Goal: Information Seeking & Learning: Learn about a topic

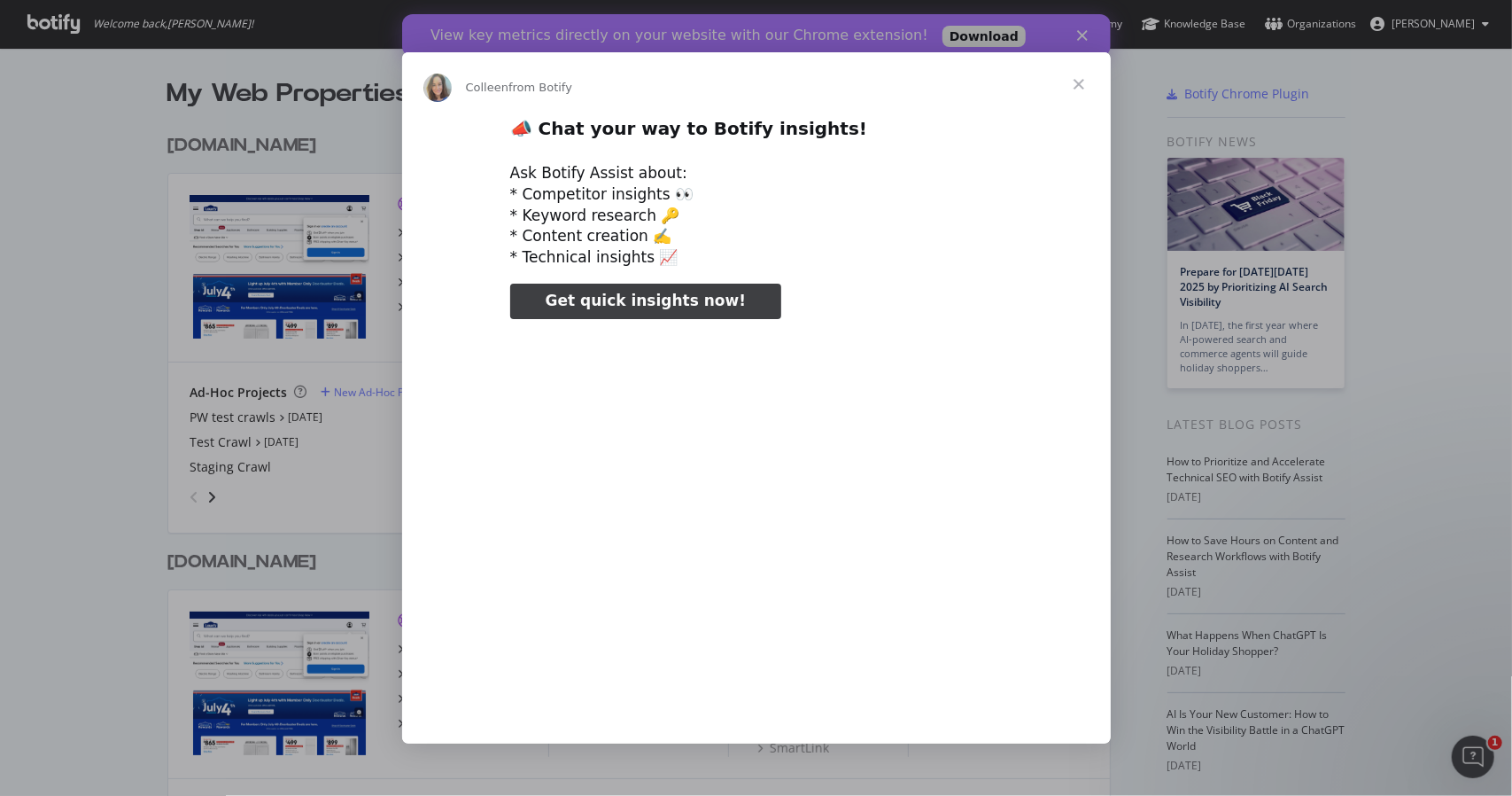
click at [1081, 37] on div "Intercom messenger" at bounding box center [756, 398] width 1512 height 796
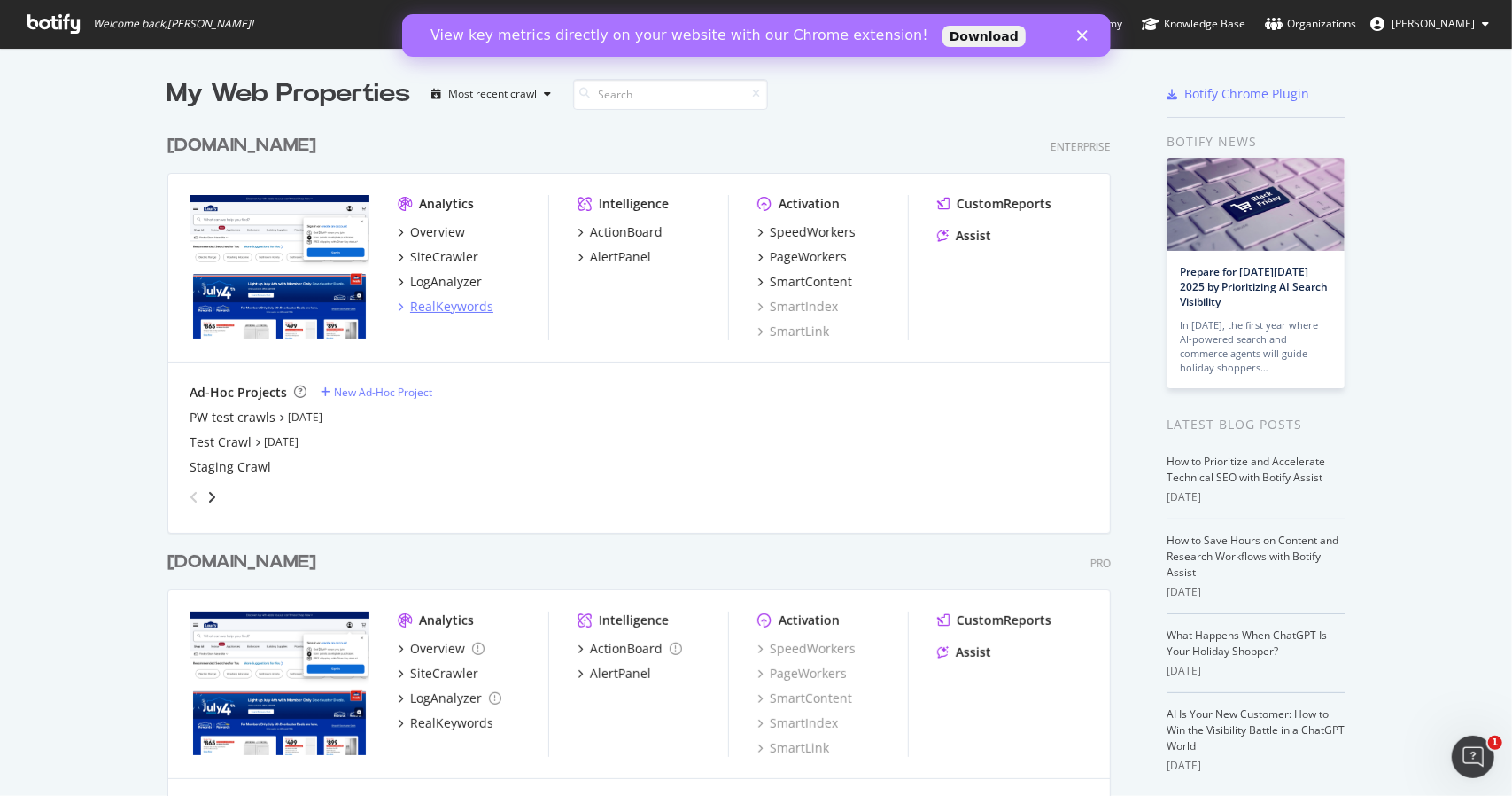
click at [436, 308] on div "RealKeywords" at bounding box center [451, 307] width 83 height 18
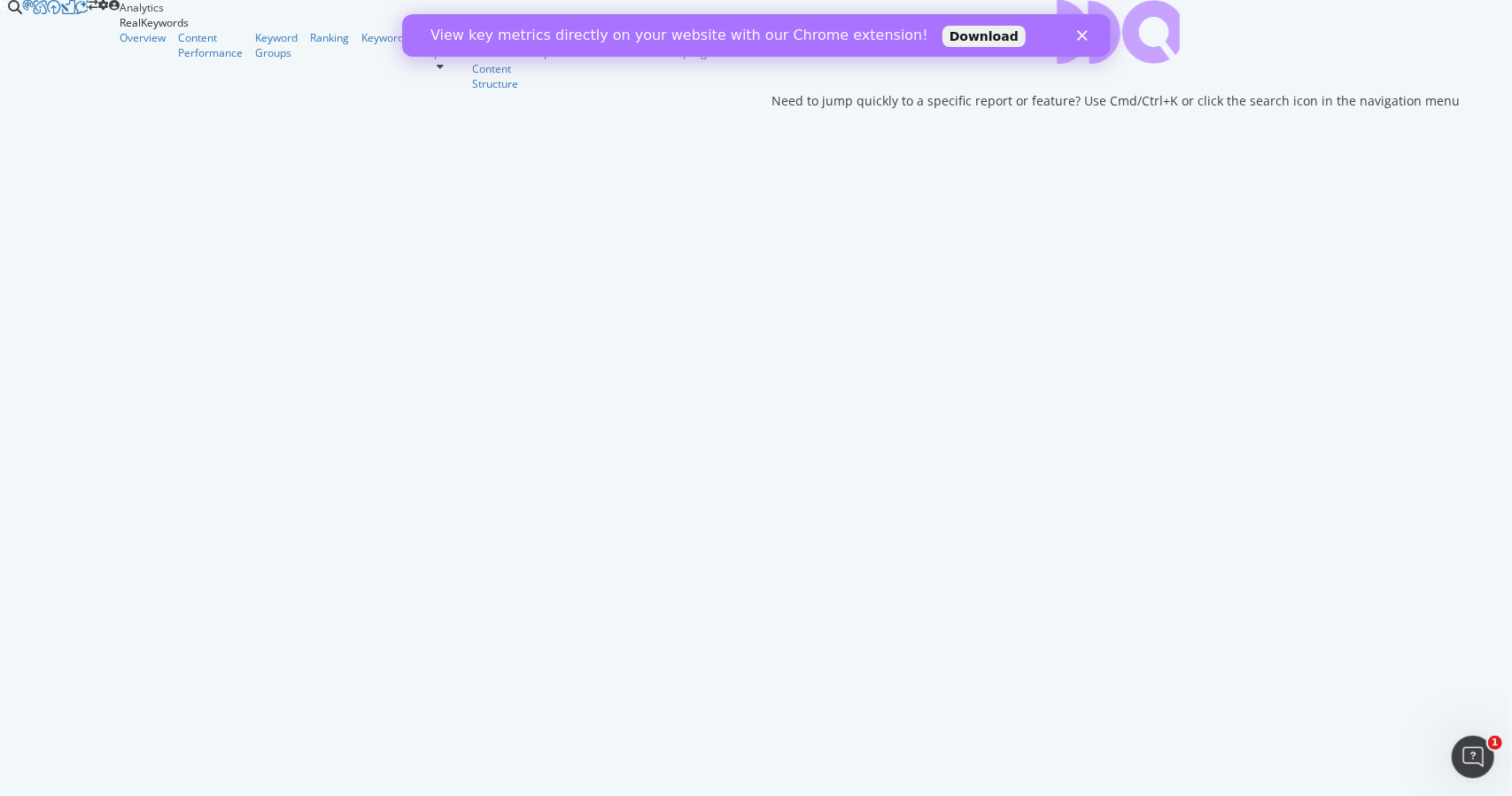
click at [1079, 31] on icon "Close" at bounding box center [1082, 36] width 11 height 11
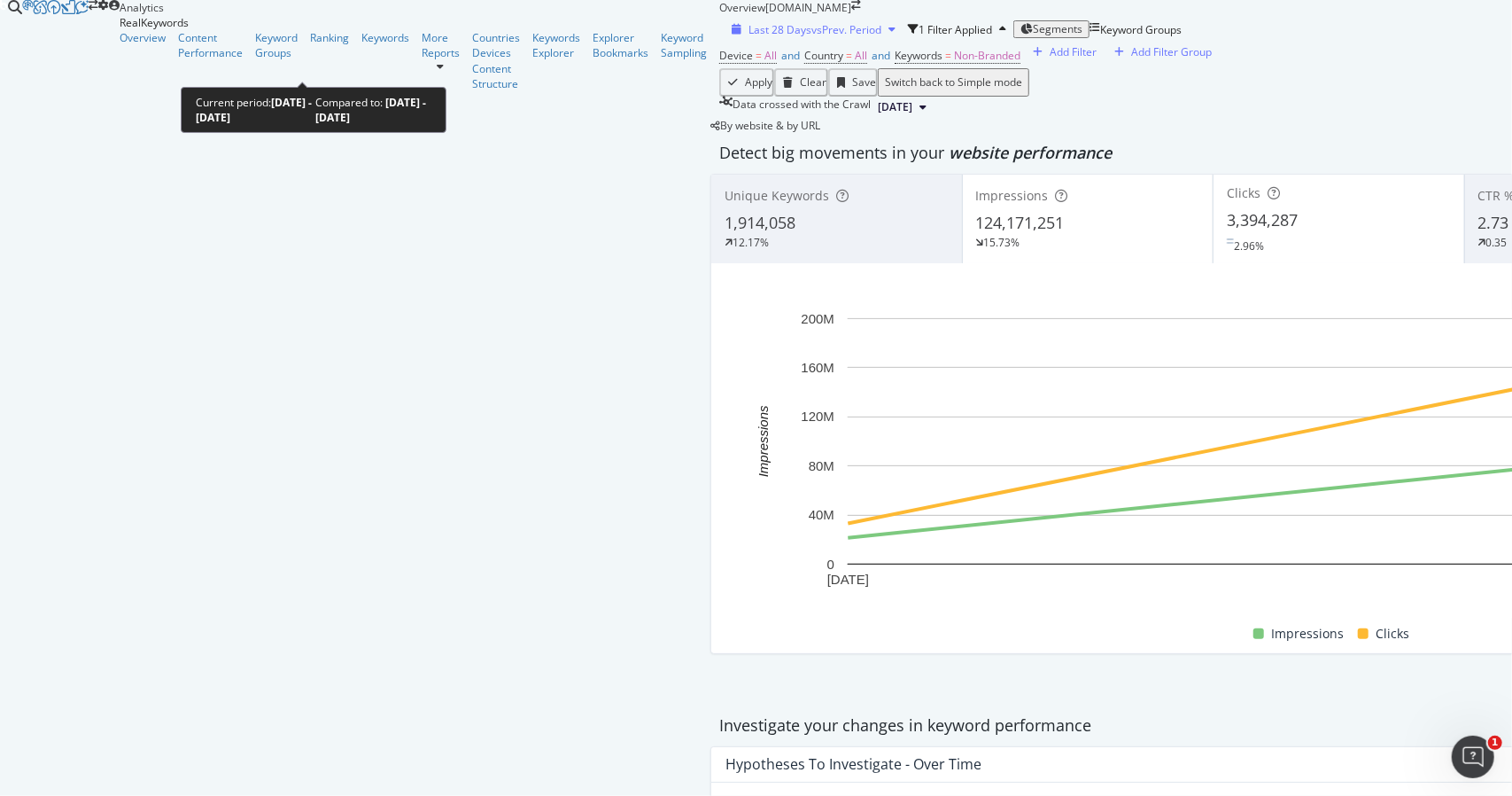
click at [748, 37] on span "Last 28 Days" at bounding box center [780, 29] width 63 height 15
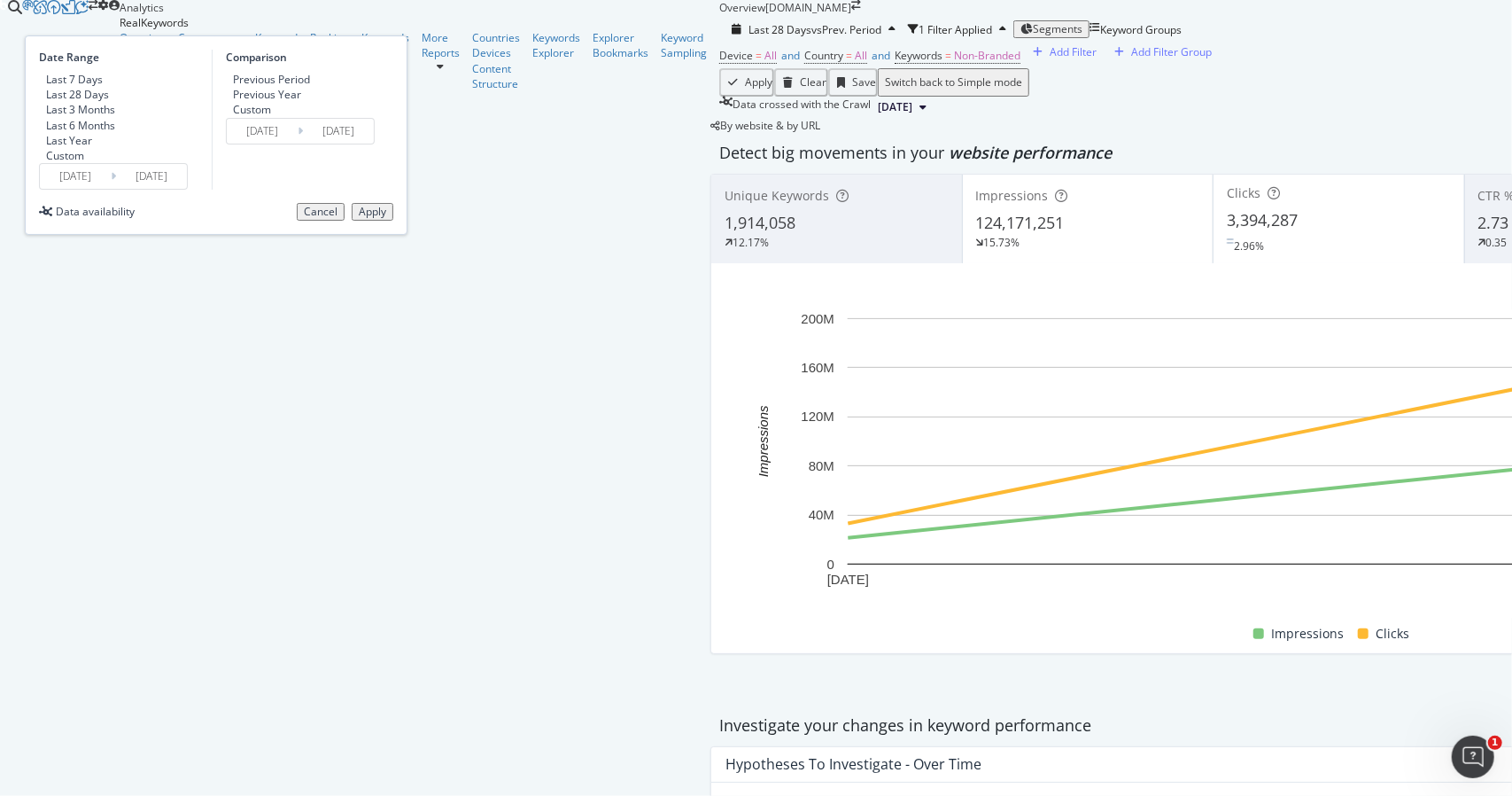
click at [39, 163] on div "Custom" at bounding box center [39, 155] width 0 height 15
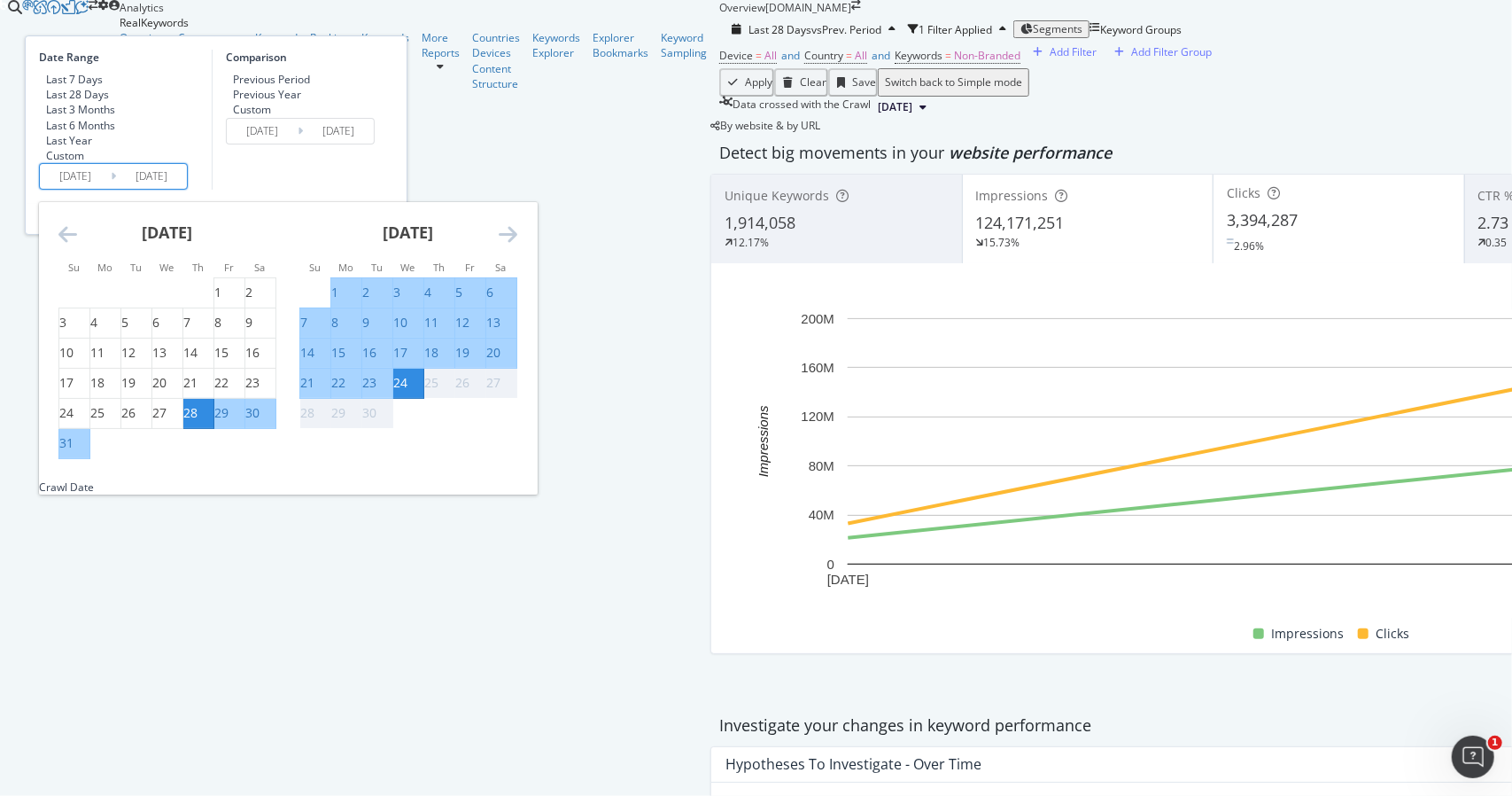
click at [110, 189] on input "[DATE]" at bounding box center [76, 176] width 71 height 25
click at [222, 301] on div "1" at bounding box center [218, 292] width 7 height 18
type input "[DATE]"
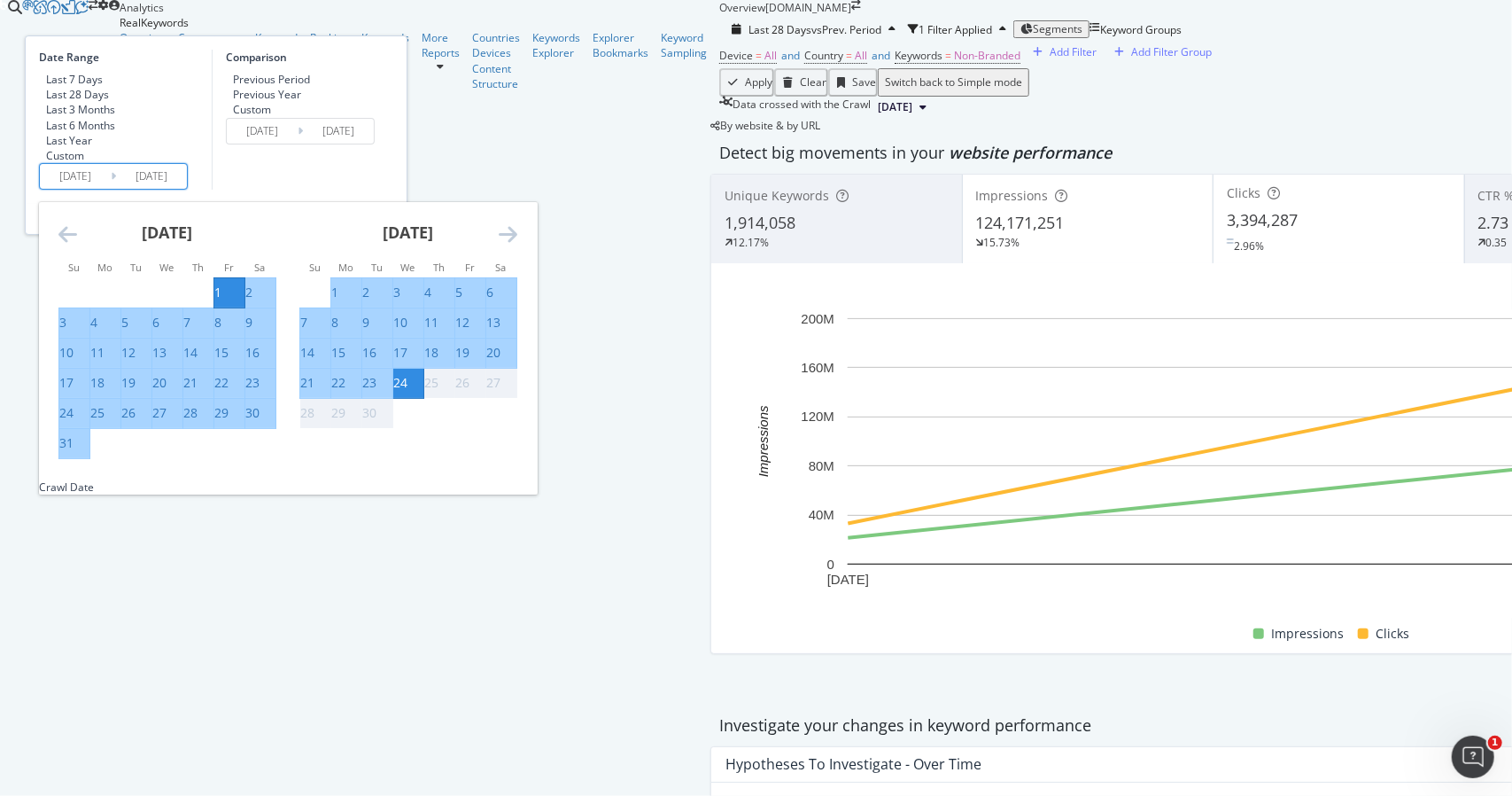
click at [74, 452] on div "31" at bounding box center [67, 443] width 14 height 18
type input "[DATE]"
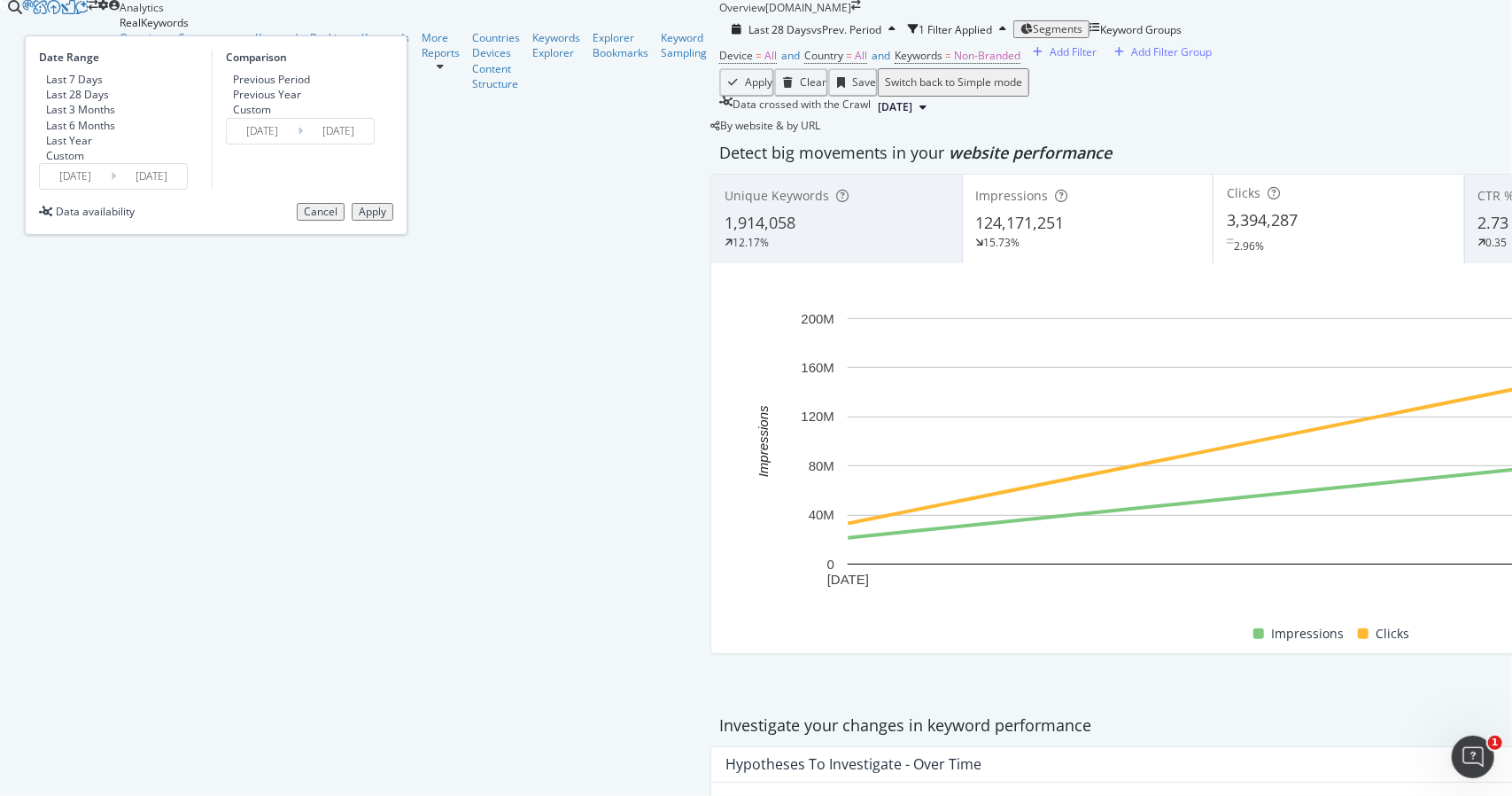
click at [110, 189] on input "[DATE]" at bounding box center [76, 176] width 71 height 25
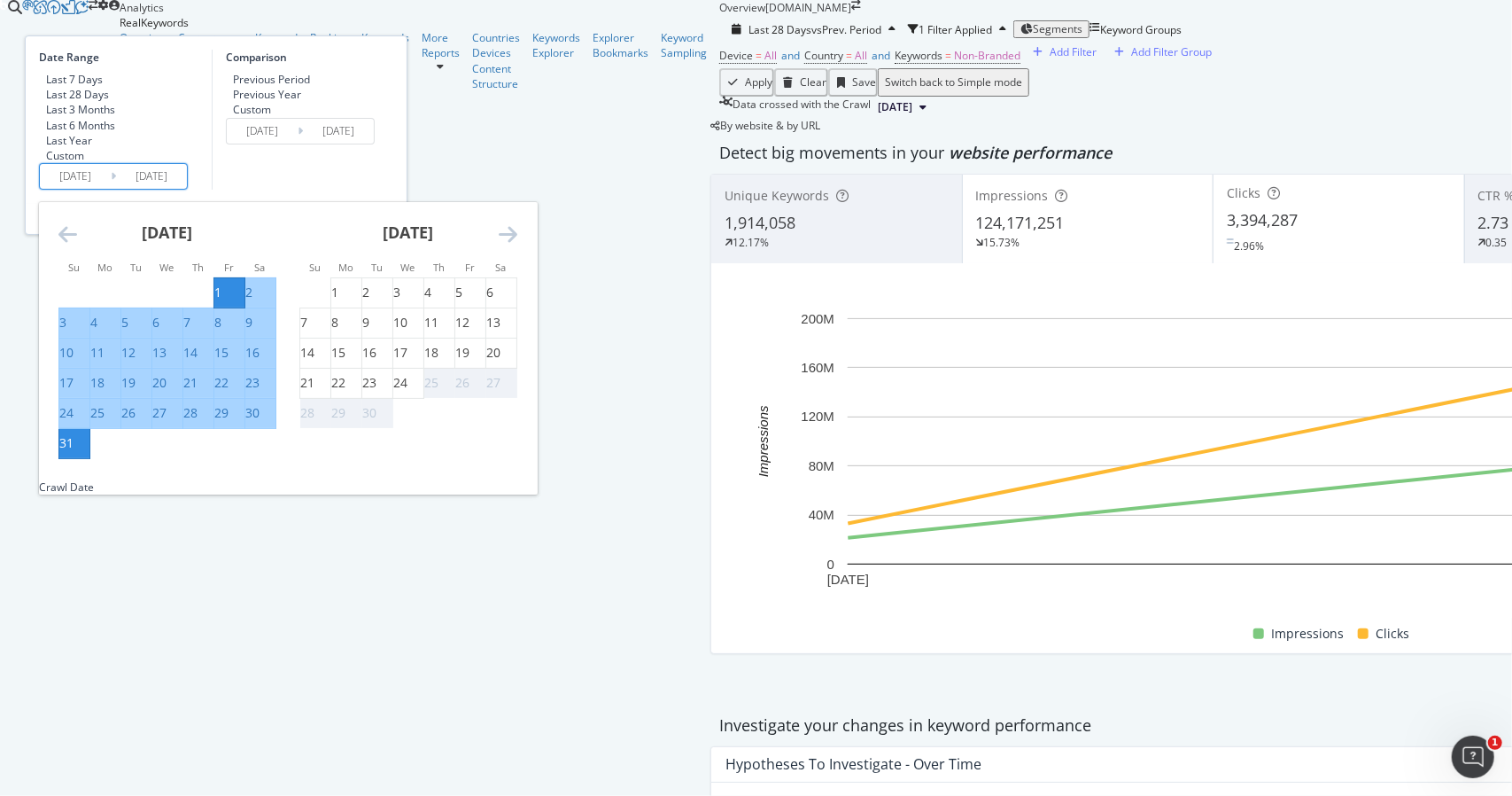
click at [380, 190] on div "Comparison Previous Period Previous Year Custom [DATE] Navigate forward to inte…" at bounding box center [296, 119] width 168 height 140
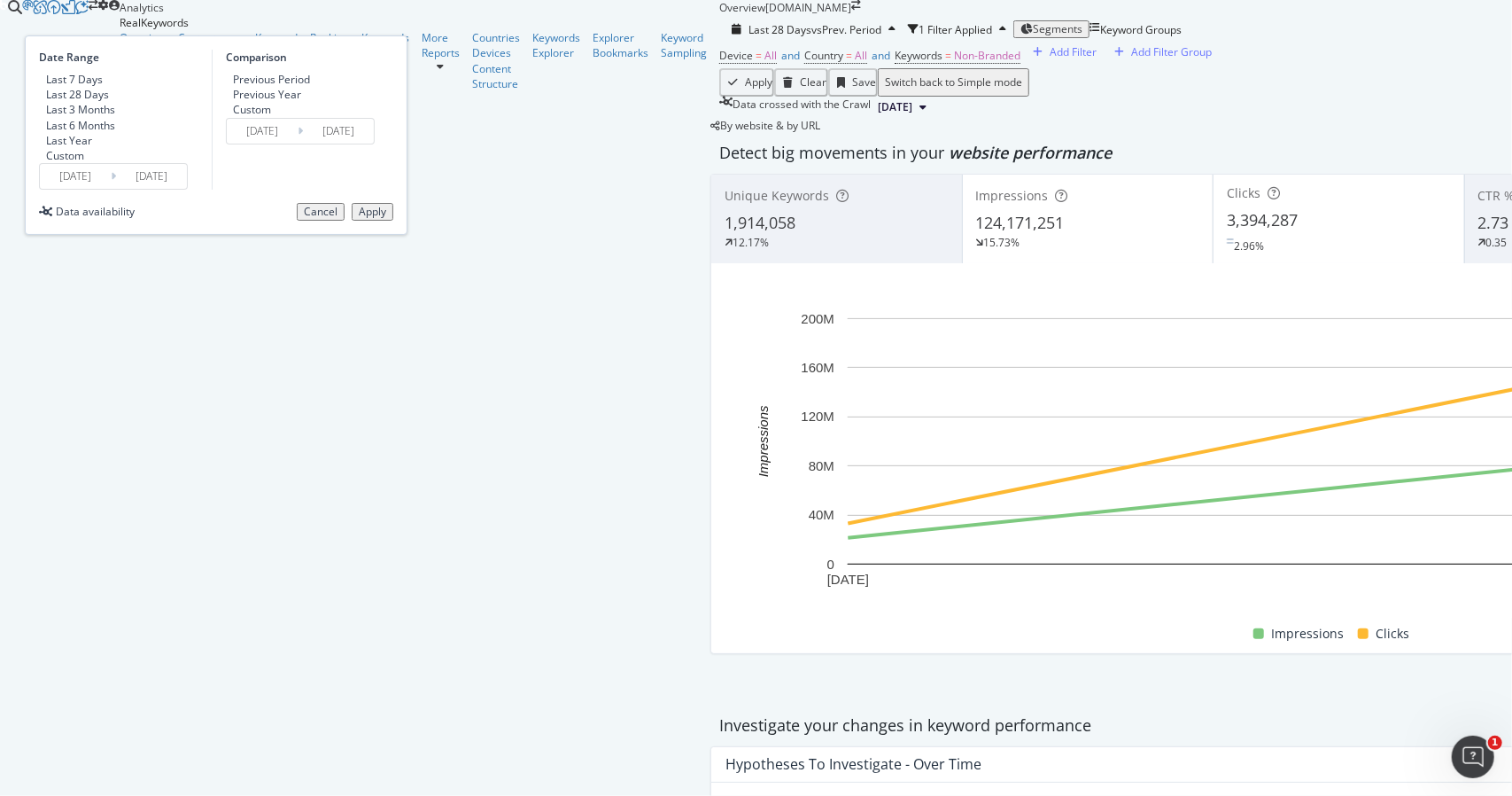
click at [387, 218] on div "Apply" at bounding box center [372, 212] width 28 height 12
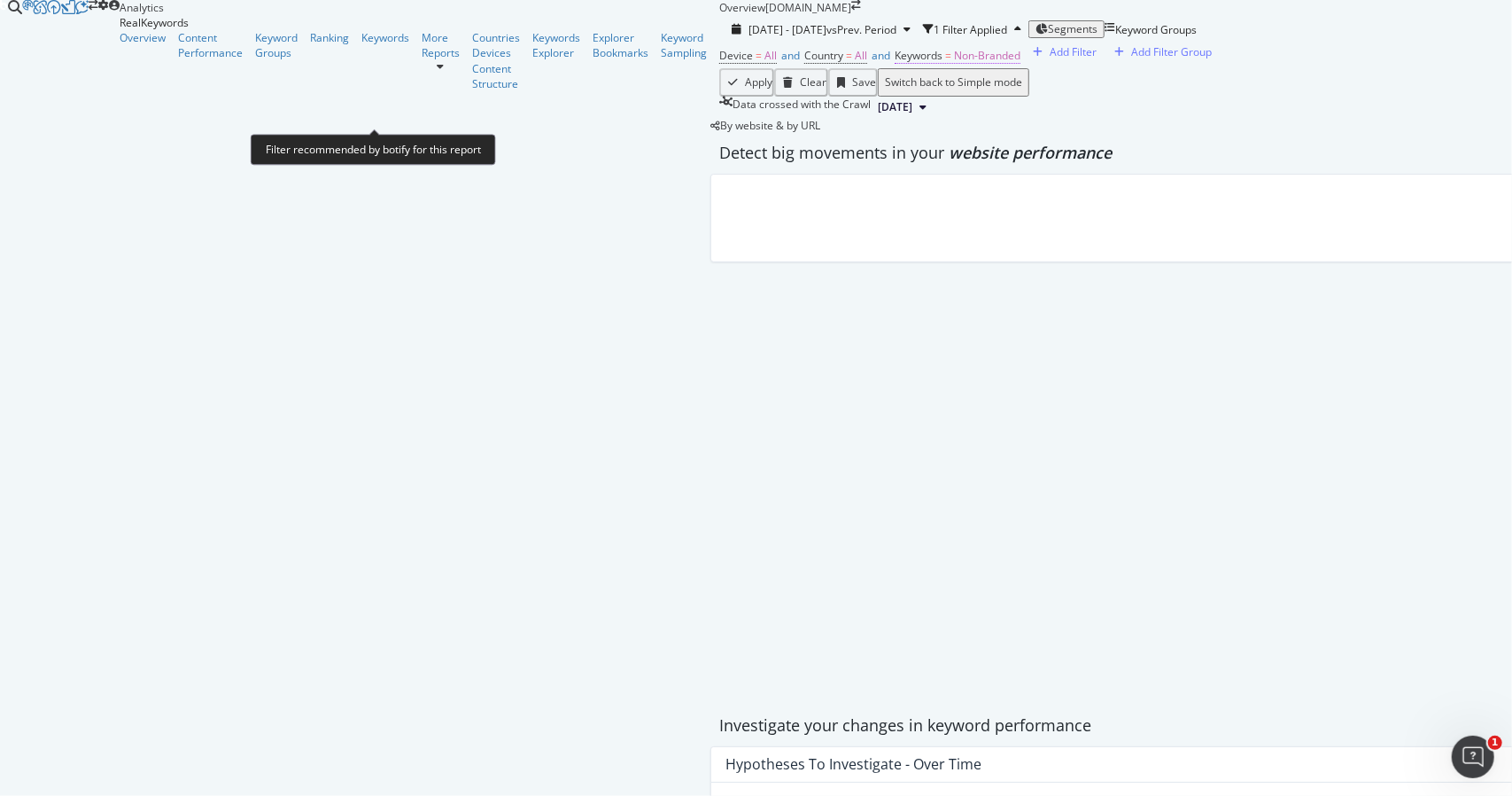
click at [954, 63] on span "Non-Branded" at bounding box center [987, 55] width 67 height 15
click at [712, 175] on div at bounding box center [1257, 175] width 1091 height 0
click at [1050, 60] on div "Add Filter" at bounding box center [1073, 52] width 47 height 15
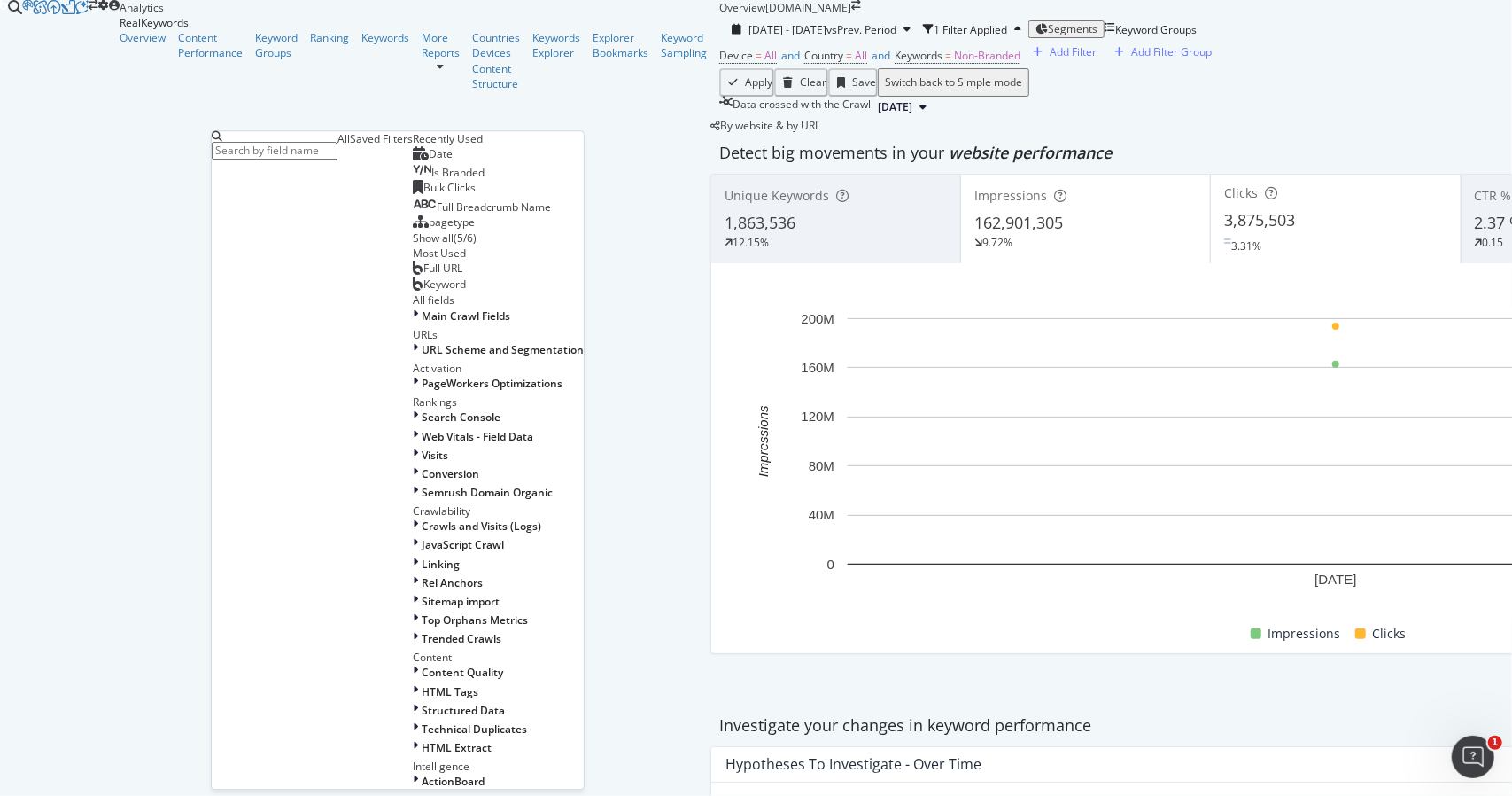
click at [423, 275] on span "Full URL" at bounding box center [443, 267] width 39 height 15
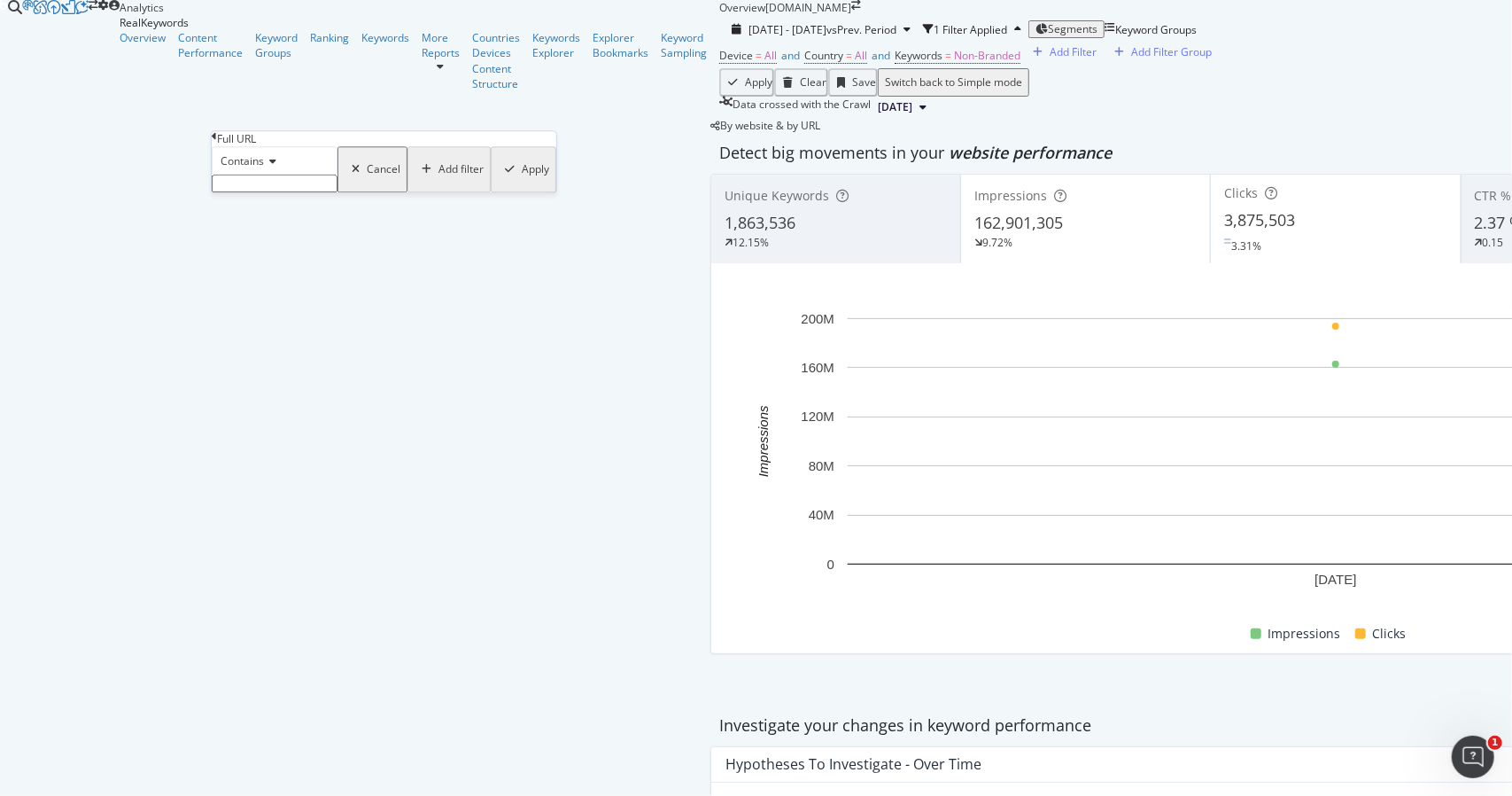
click at [250, 193] on div "Contains" at bounding box center [274, 169] width 126 height 46
click at [246, 193] on input "text" at bounding box center [274, 184] width 126 height 18
type input "/video"
click at [520, 183] on div "Apply" at bounding box center [534, 175] width 28 height 15
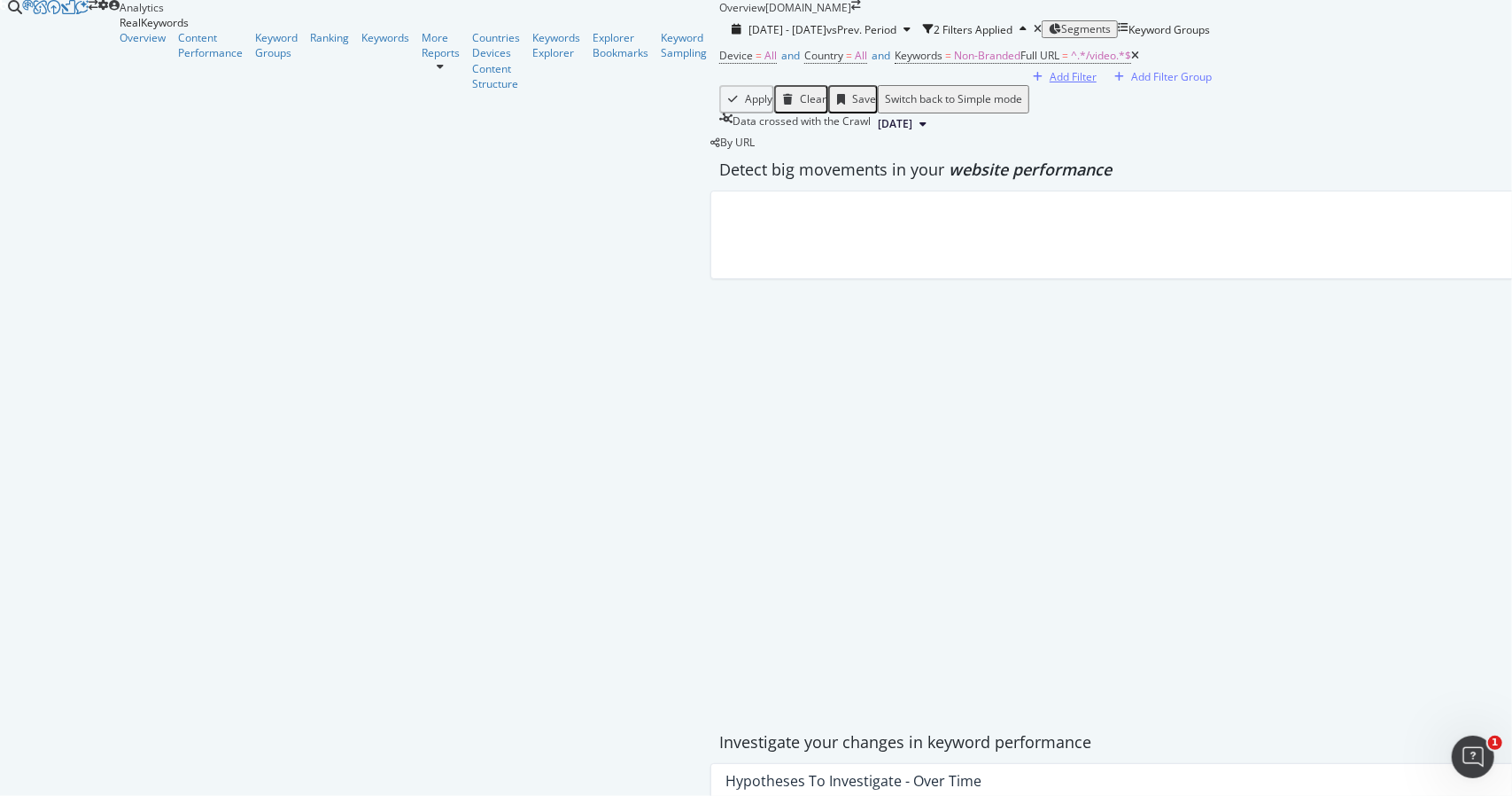
click at [1026, 84] on div "Add Filter" at bounding box center [1062, 77] width 71 height 15
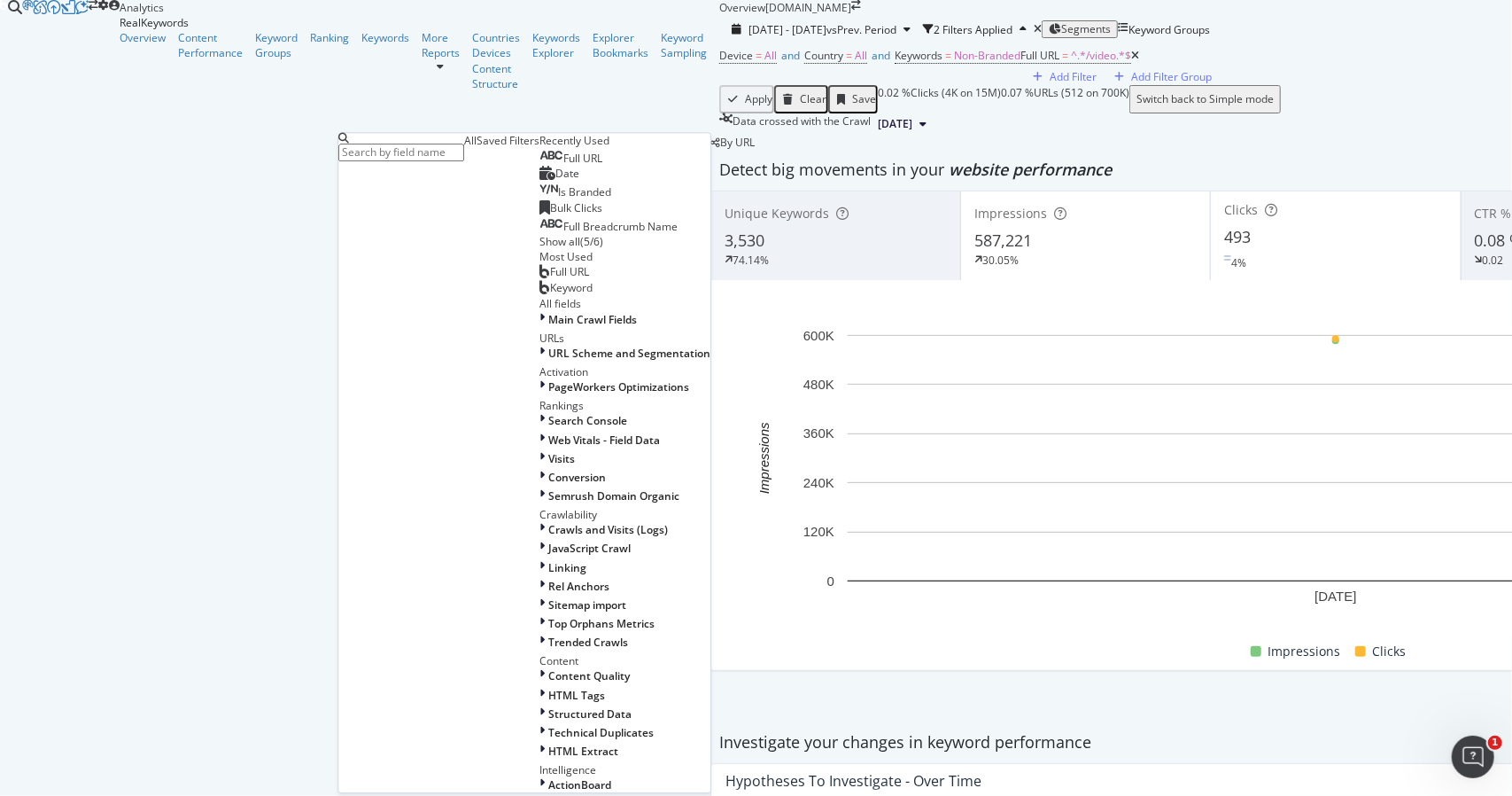
click at [540, 249] on div "Show all" at bounding box center [560, 242] width 41 height 15
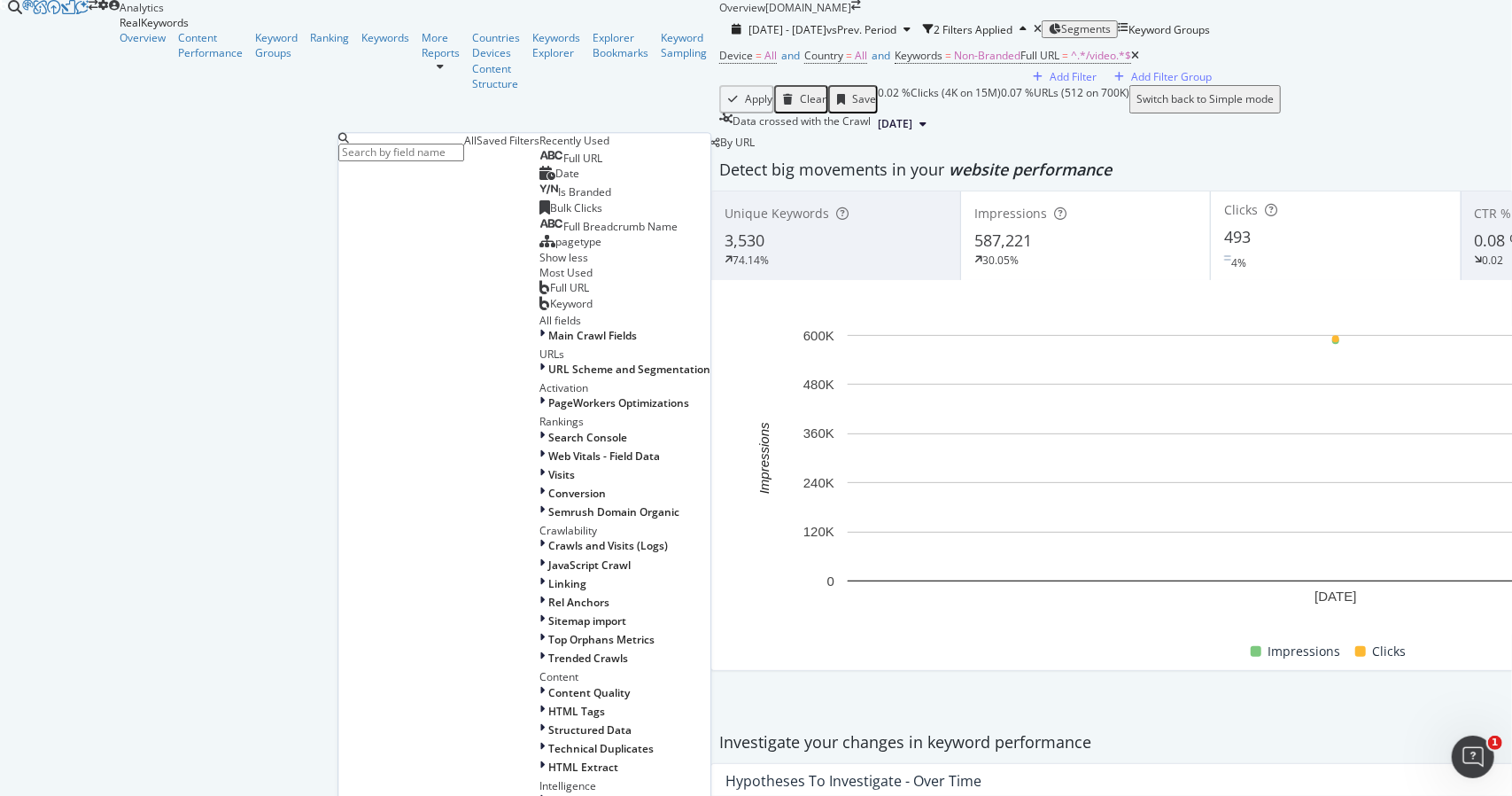
click at [555, 249] on span "pagetype" at bounding box center [578, 242] width 46 height 15
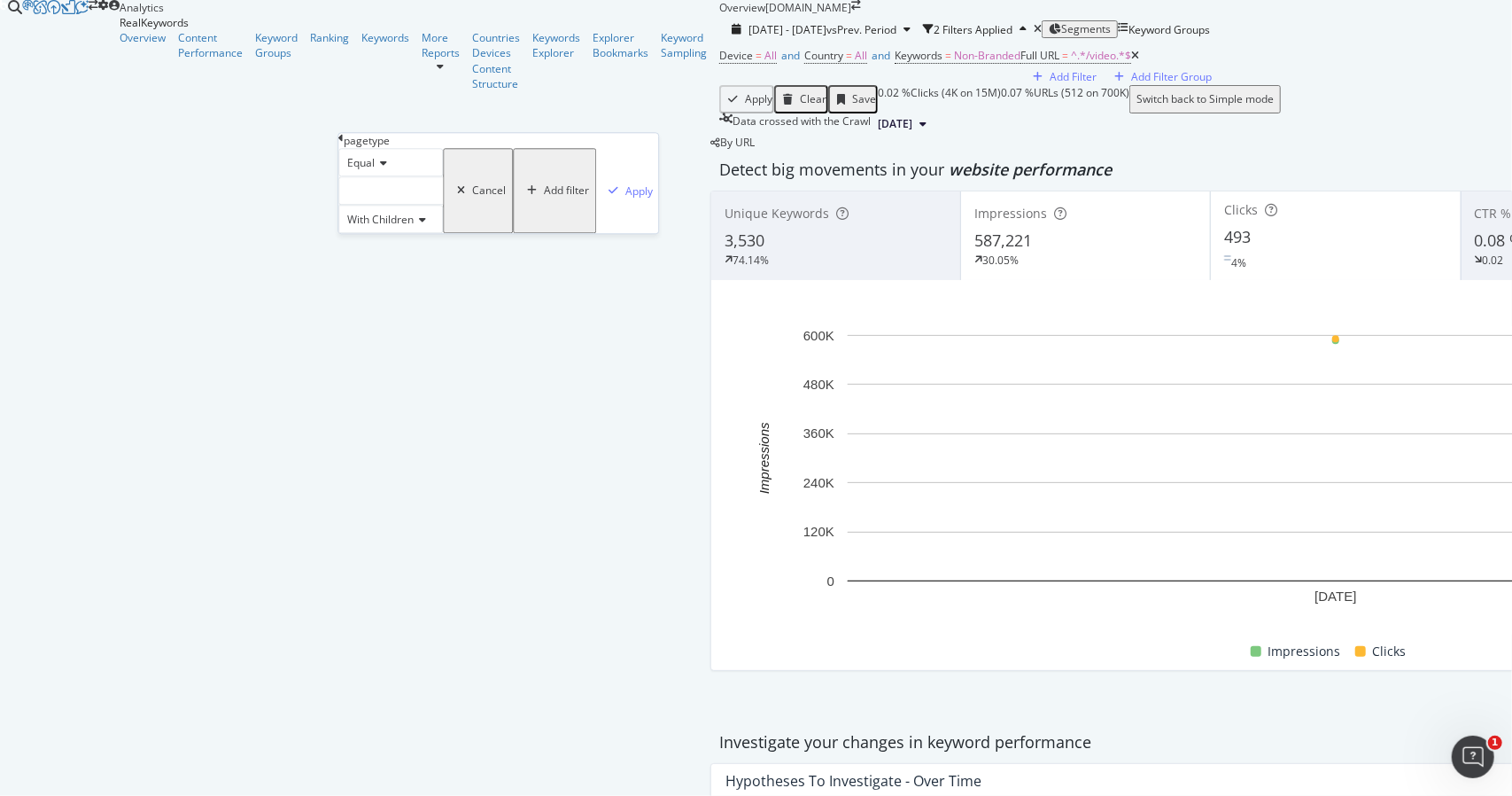
click at [378, 205] on div at bounding box center [390, 191] width 104 height 29
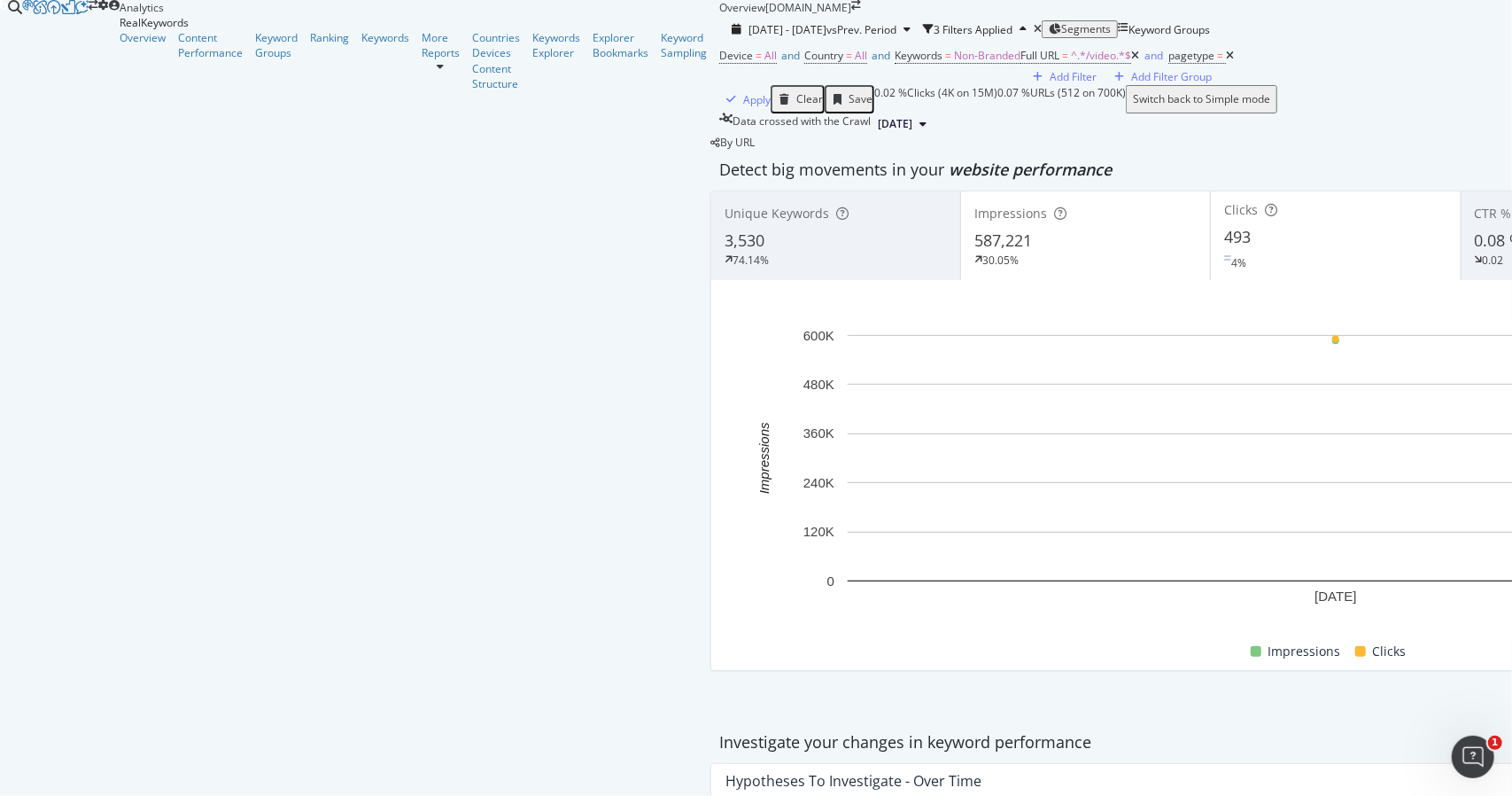
click at [719, 113] on div "Apply Clear Save 0.02 % Clicks ( 4K on 15M ) 0.07 % URLs ( 512 on 700K ) Switch…" at bounding box center [1335, 99] width 1232 height 29
